Goal: Task Accomplishment & Management: Manage account settings

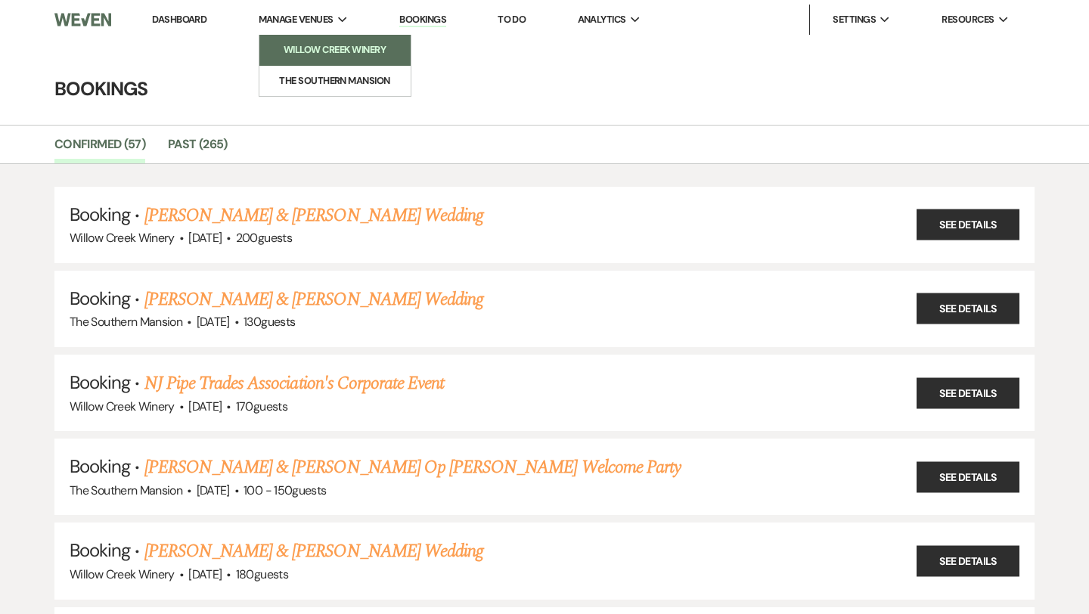
click at [296, 52] on li "Willow Creek Winery" at bounding box center [335, 49] width 136 height 15
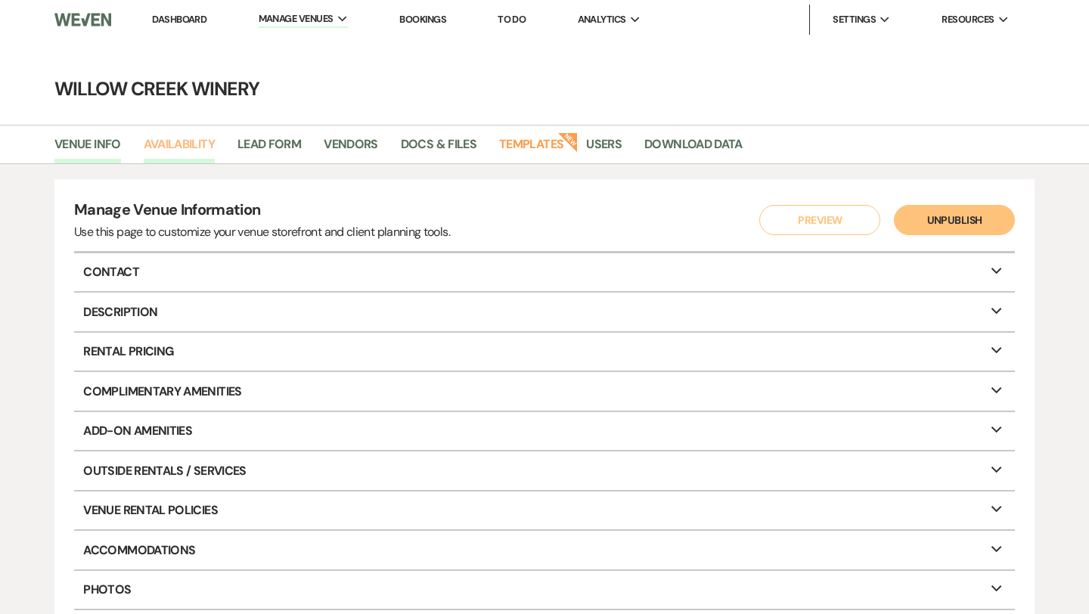
click at [179, 144] on link "Availability" at bounding box center [179, 149] width 71 height 29
select select "2"
select select "2026"
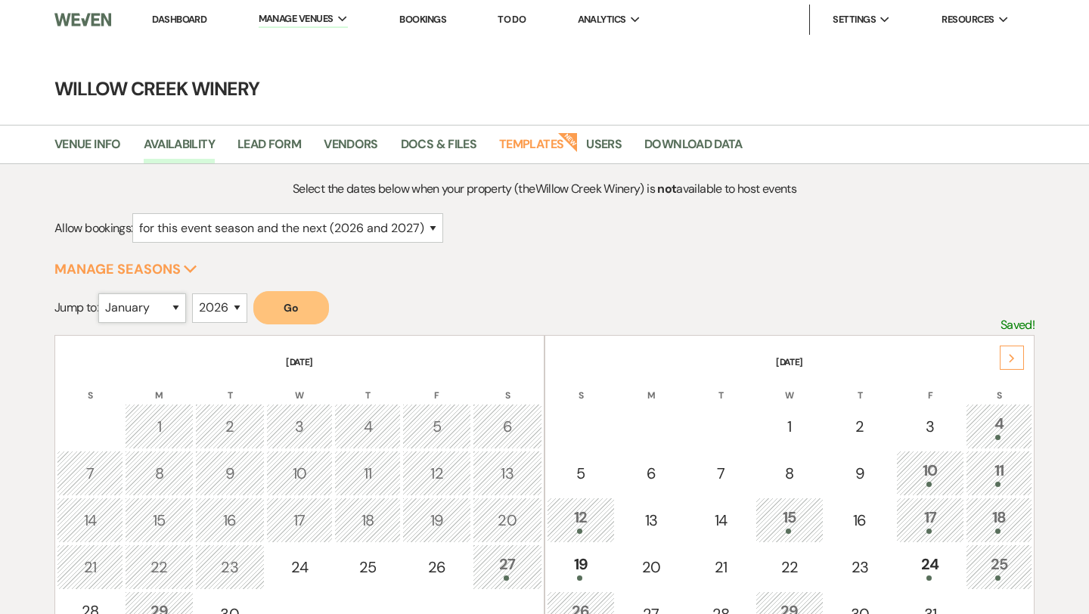
click at [157, 300] on select "January February March April May June July August September October November De…" at bounding box center [142, 307] width 88 height 29
select select "5"
click at [101, 293] on select "January February March April May June July August September October November De…" at bounding box center [142, 307] width 88 height 29
click at [288, 304] on button "Go" at bounding box center [291, 307] width 76 height 33
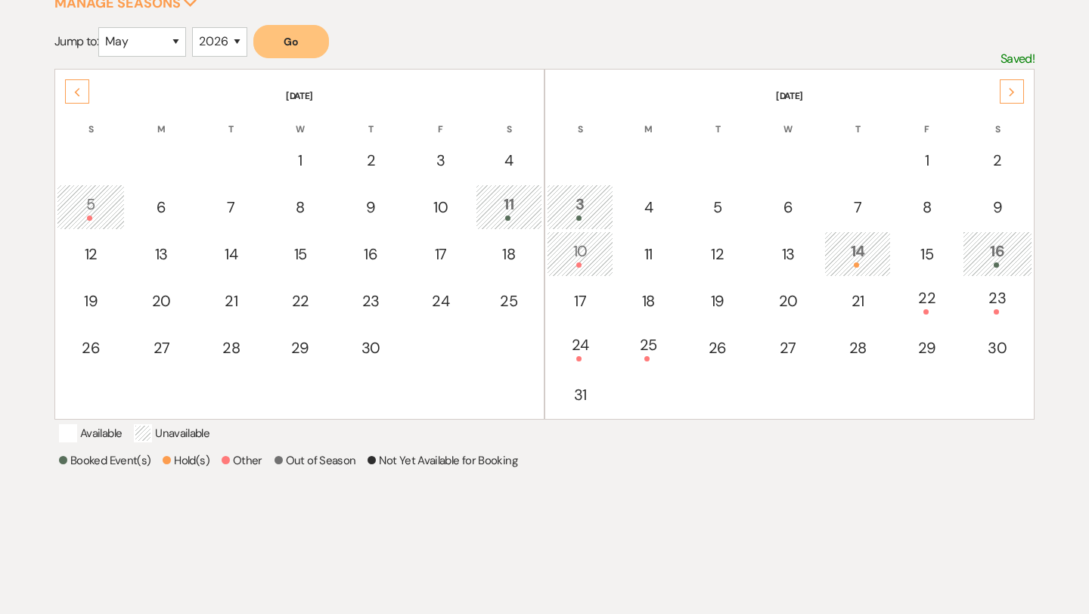
scroll to position [267, 0]
click at [1001, 293] on div "23" at bounding box center [997, 300] width 53 height 28
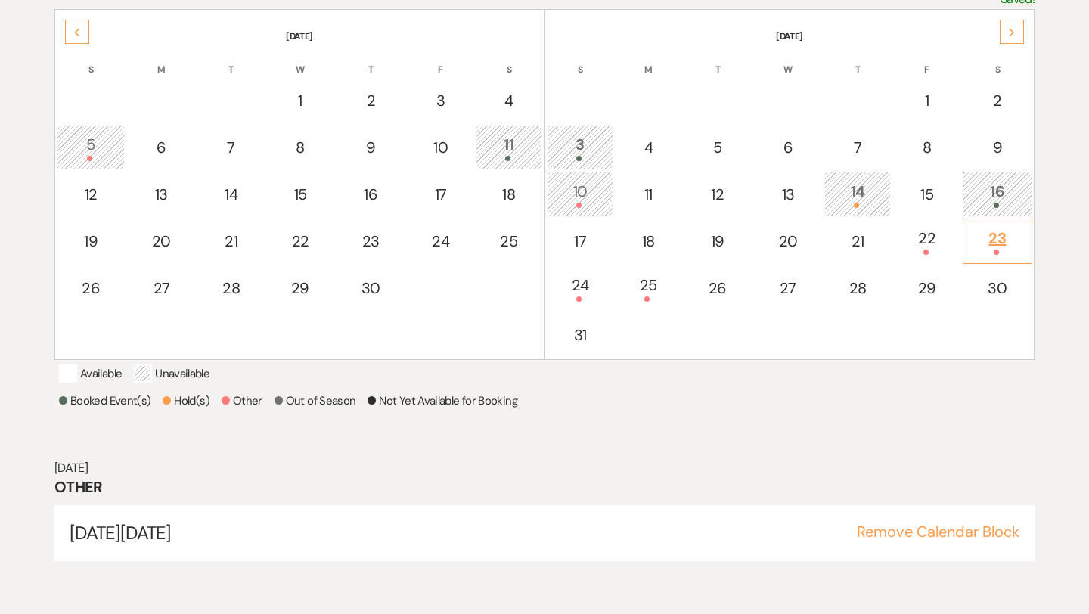
scroll to position [326, 0]
click at [989, 290] on div "30" at bounding box center [997, 288] width 53 height 23
select select "other"
select select "false"
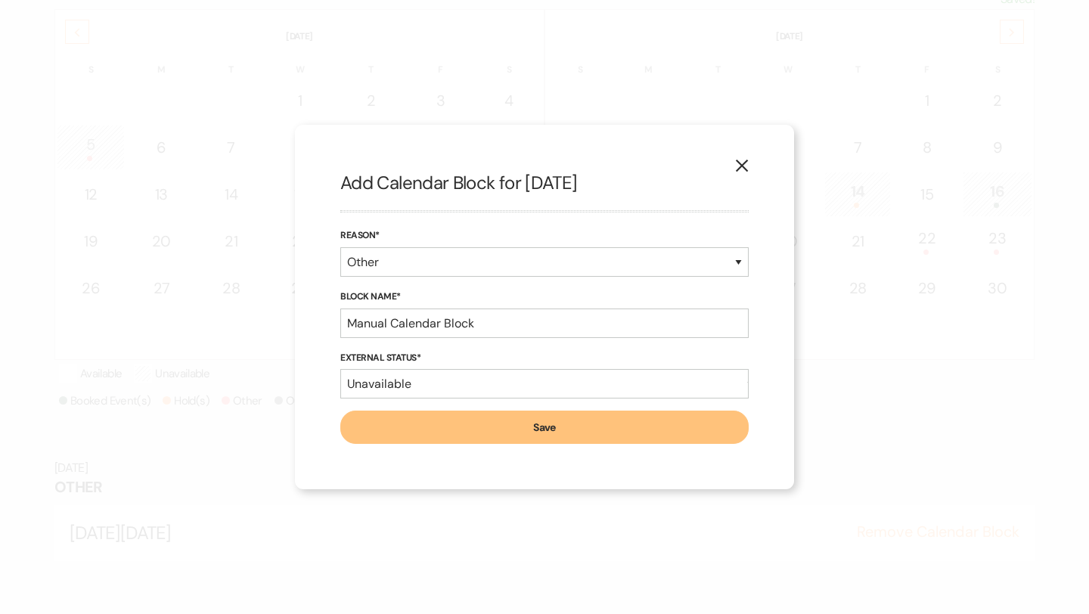
click at [747, 166] on icon "X" at bounding box center [742, 166] width 14 height 14
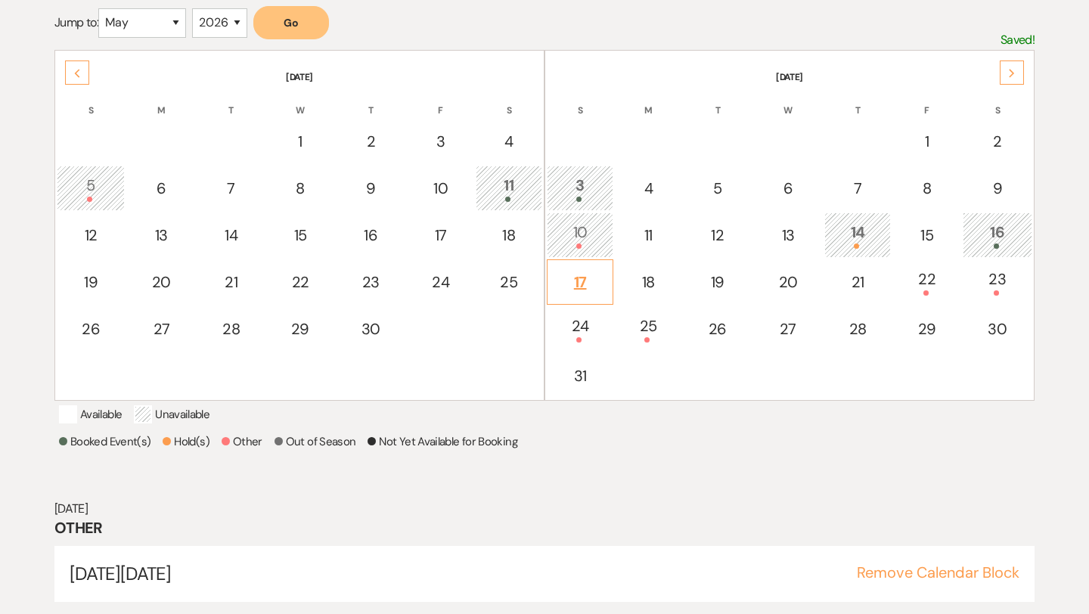
scroll to position [261, 0]
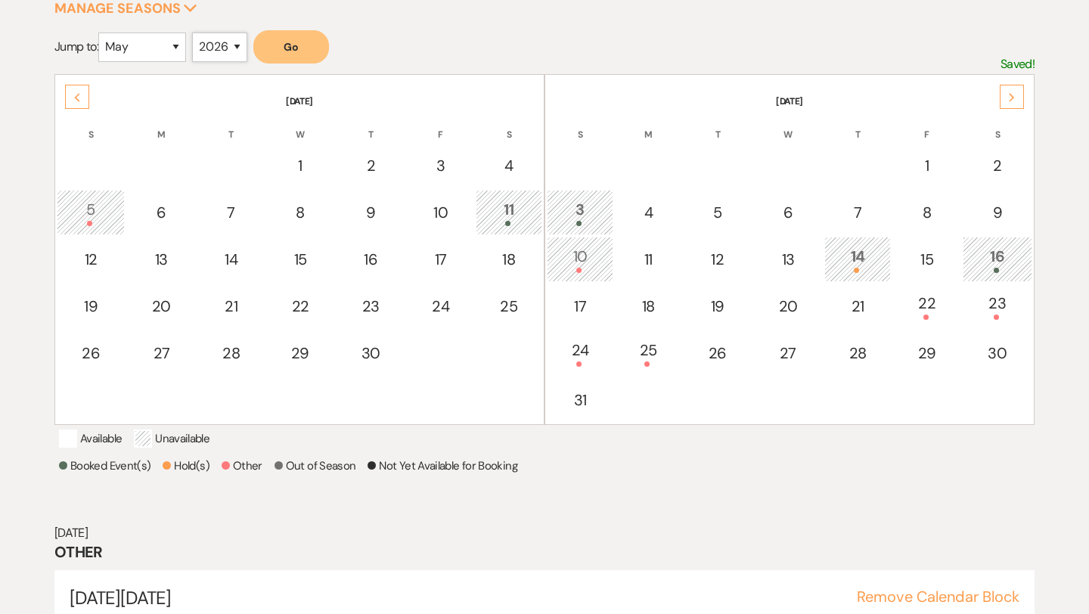
click at [219, 47] on select "2025 2026 2027 2028 2029" at bounding box center [219, 47] width 55 height 29
select select "2027"
click at [196, 33] on select "2025 2026 2027 2028 2029" at bounding box center [219, 47] width 55 height 29
click at [142, 45] on select "January February March April May June July August September October November De…" at bounding box center [142, 47] width 88 height 29
click at [101, 33] on select "January February March April May June July August September October November De…" at bounding box center [142, 47] width 88 height 29
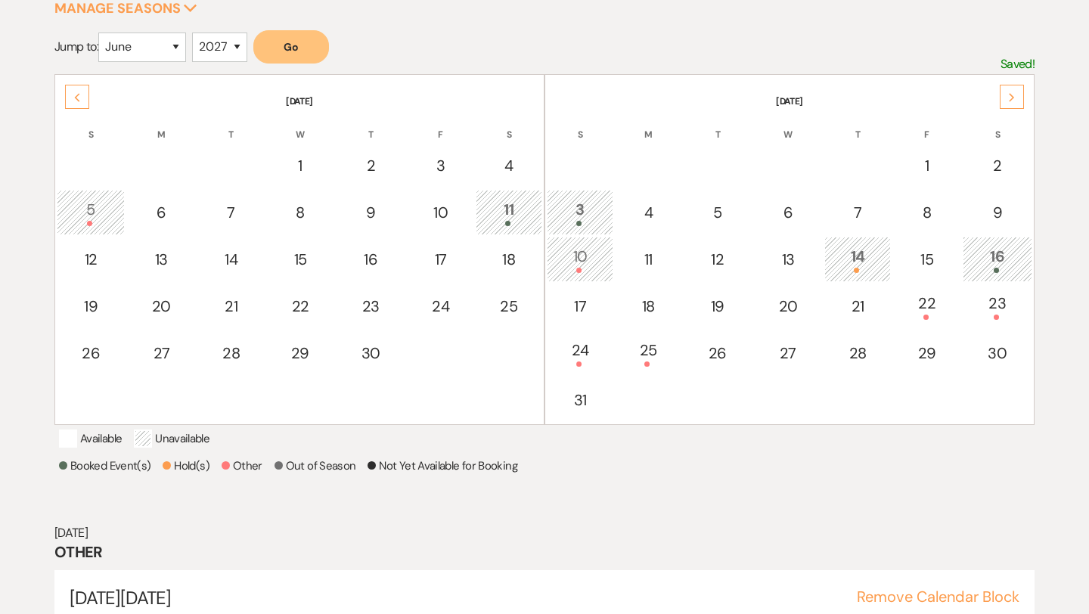
click at [281, 55] on button "Go" at bounding box center [291, 46] width 76 height 33
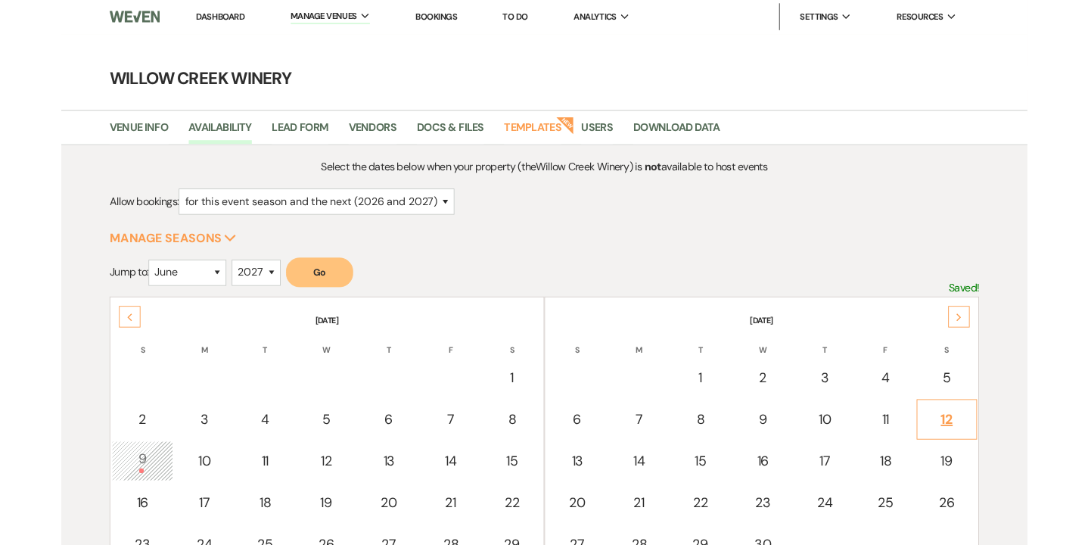
scroll to position [2, 0]
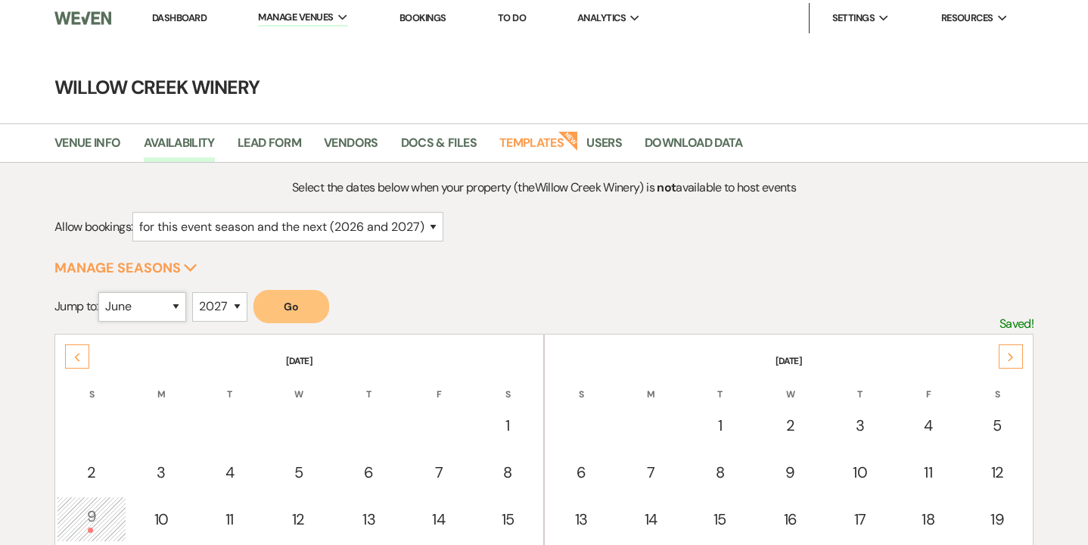
click at [171, 315] on select "January February March April May June July August September October November De…" at bounding box center [142, 306] width 88 height 29
select select "10"
click at [101, 292] on select "January February March April May June July August September October November De…" at bounding box center [142, 306] width 88 height 29
click at [225, 303] on select "2025 2026 2027 2028 2029" at bounding box center [219, 306] width 55 height 29
select select "2026"
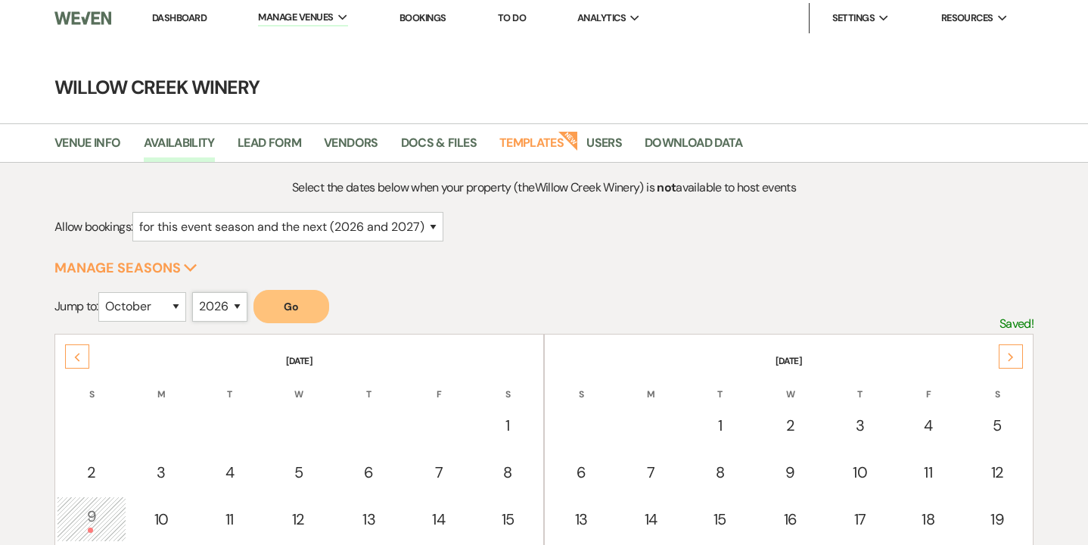
click at [196, 292] on select "2025 2026 2027 2028 2029" at bounding box center [219, 306] width 55 height 29
click at [294, 306] on button "Go" at bounding box center [291, 306] width 76 height 33
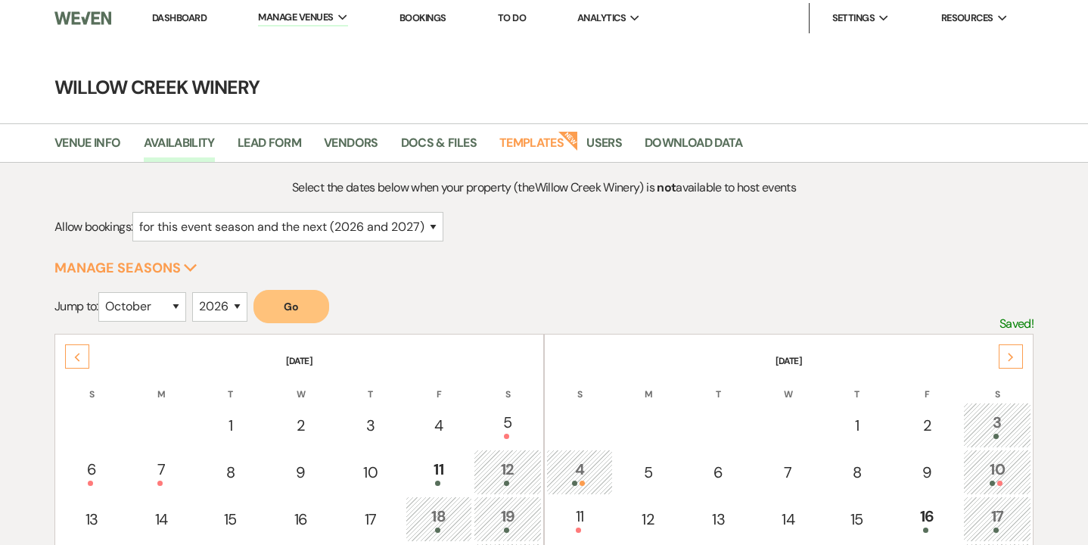
click at [1011, 350] on div "Next" at bounding box center [1010, 356] width 24 height 24
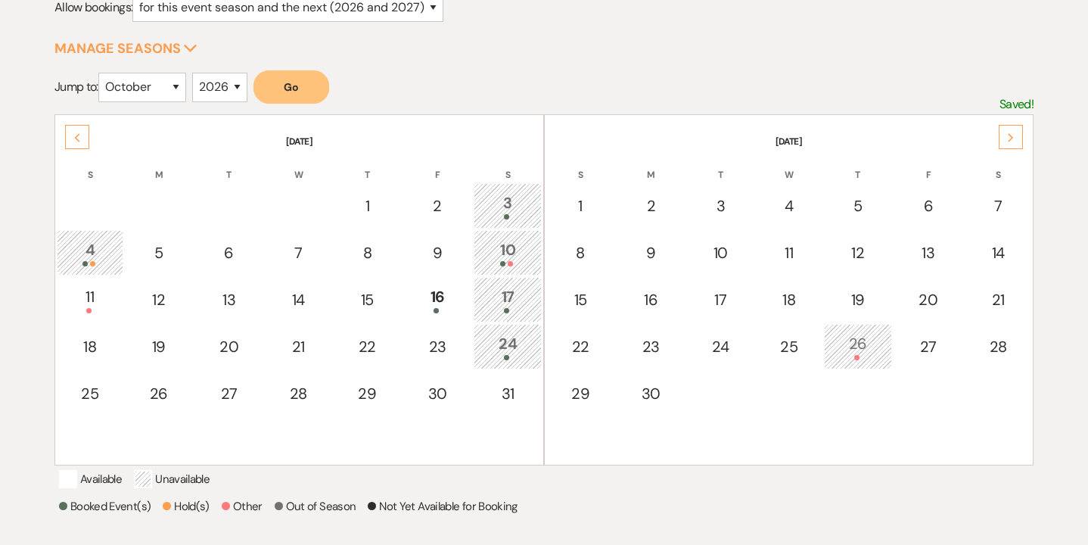
scroll to position [222, 0]
